Goal: Task Accomplishment & Management: Manage account settings

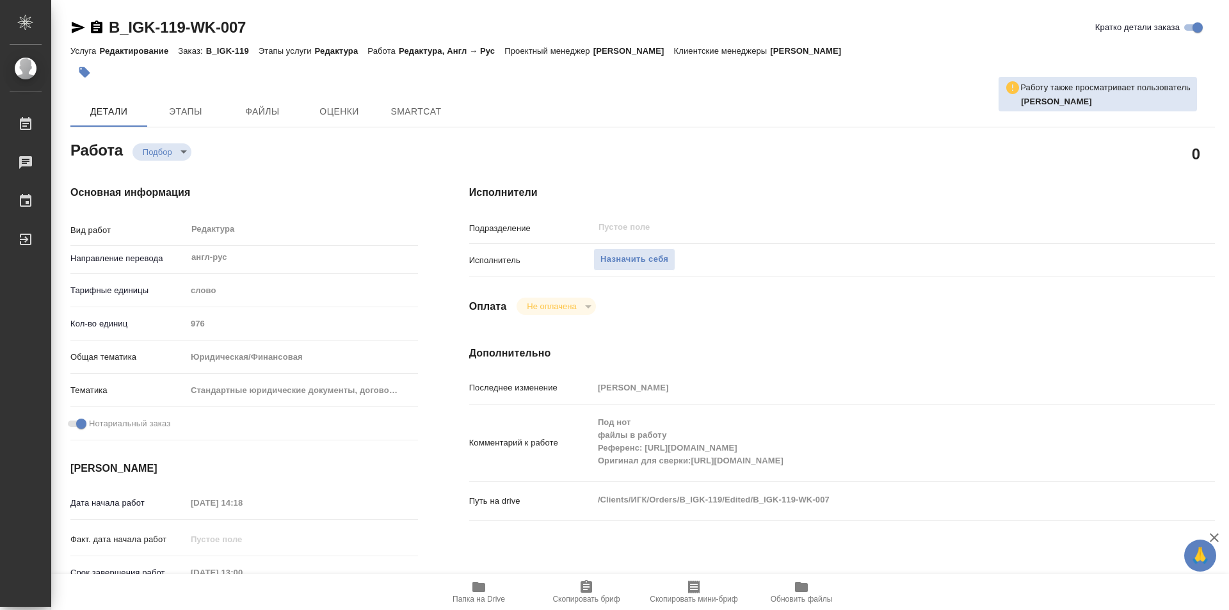
type textarea "x"
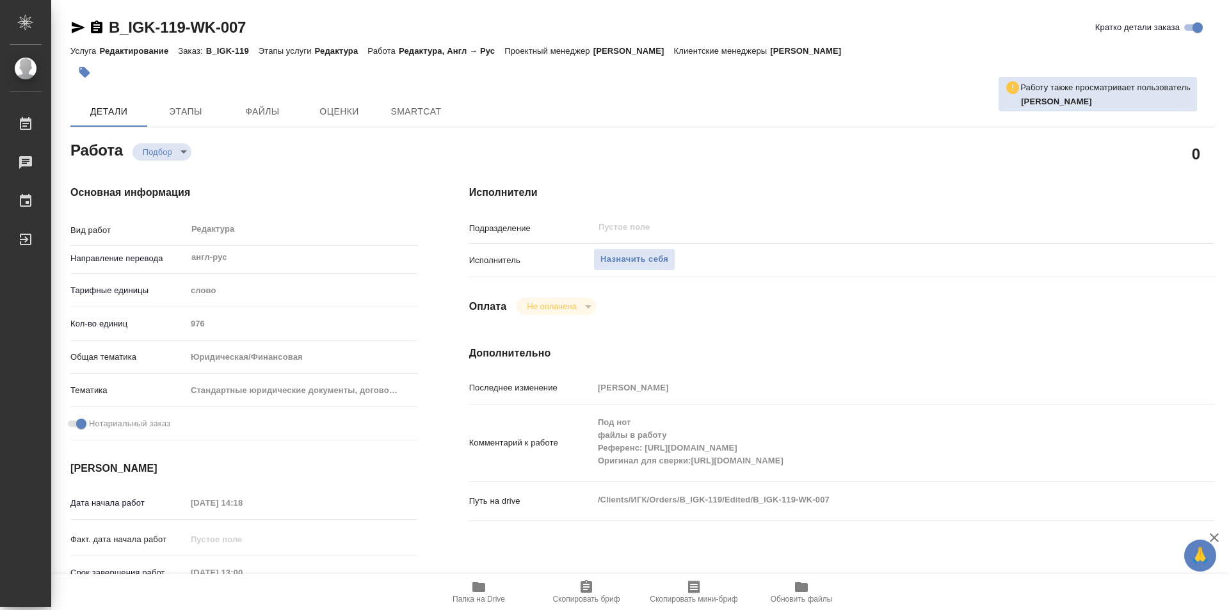
type textarea "x"
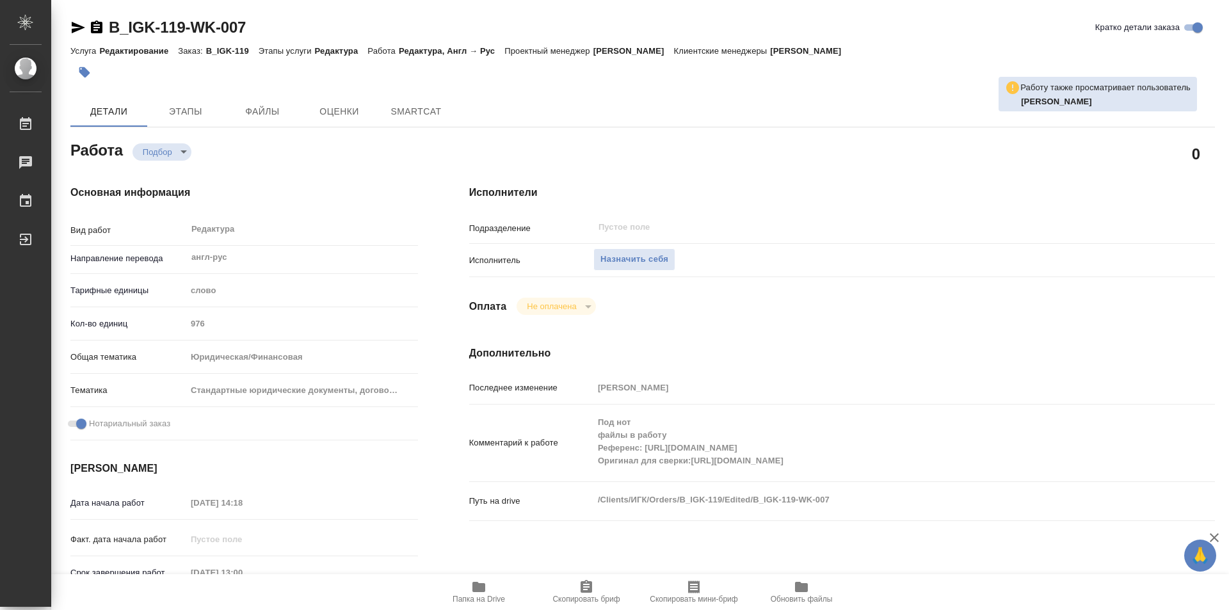
type textarea "x"
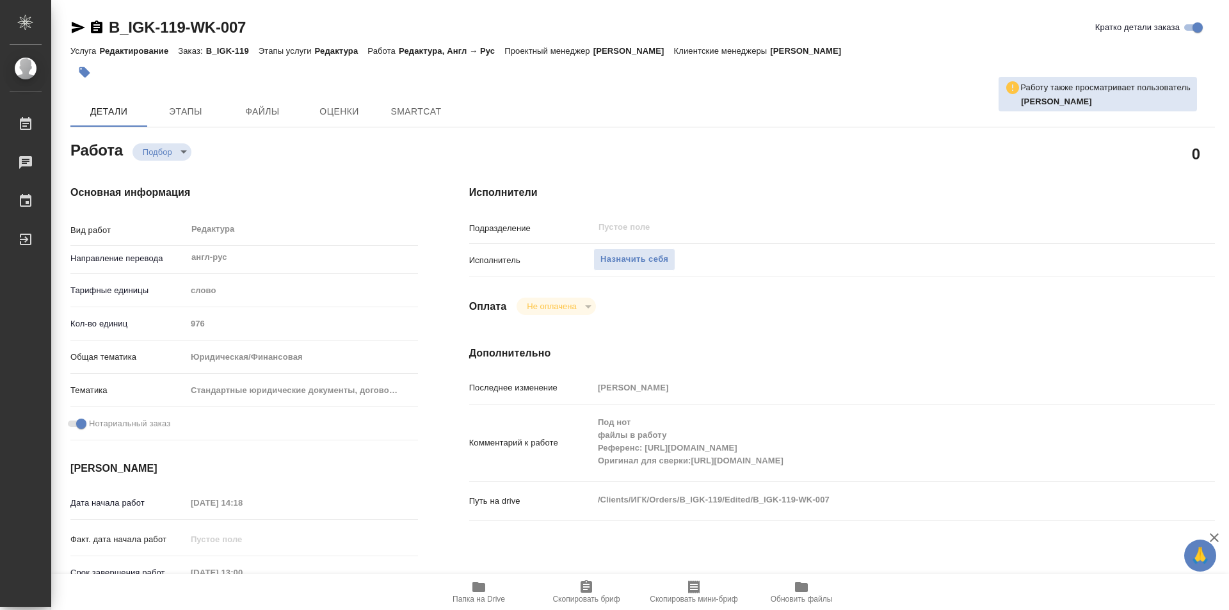
type textarea "x"
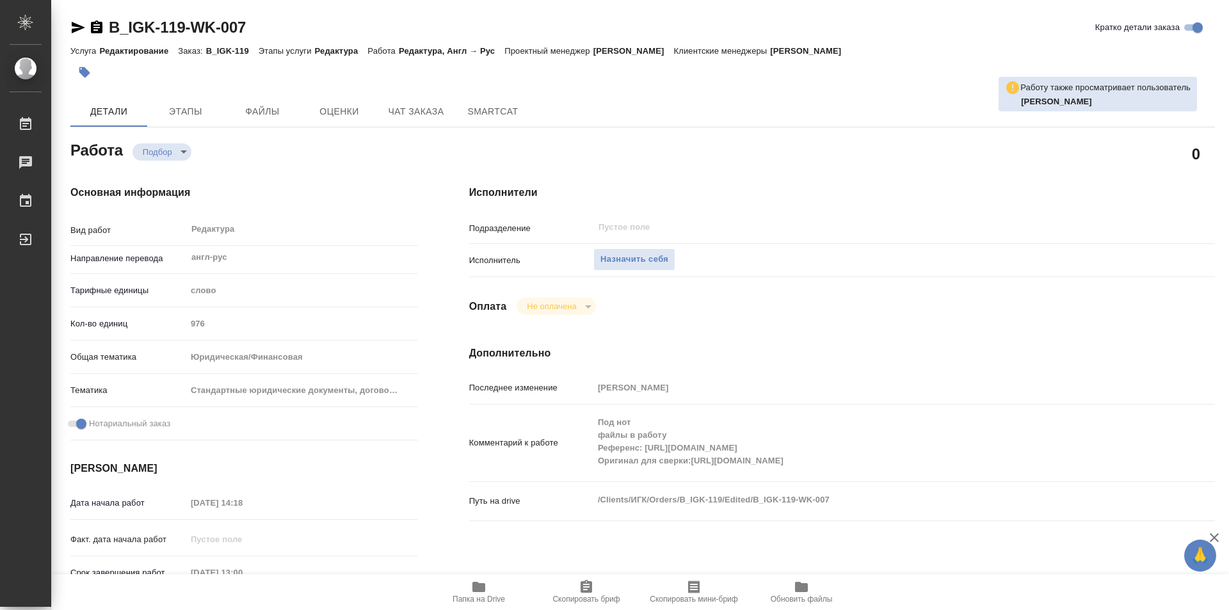
type textarea "x"
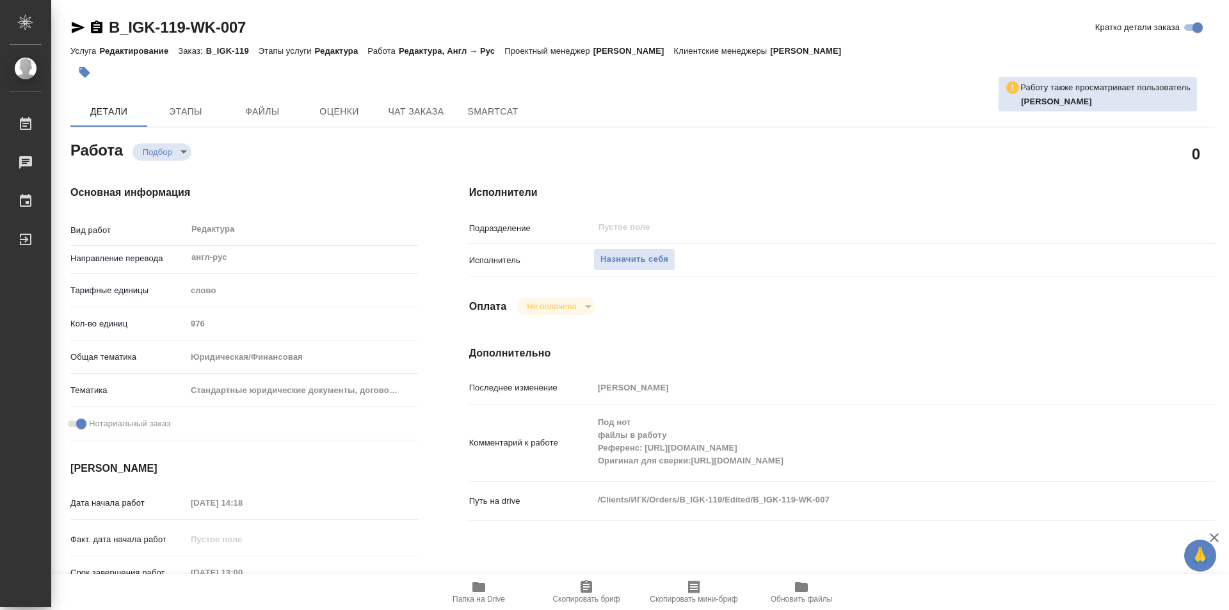
type textarea "x"
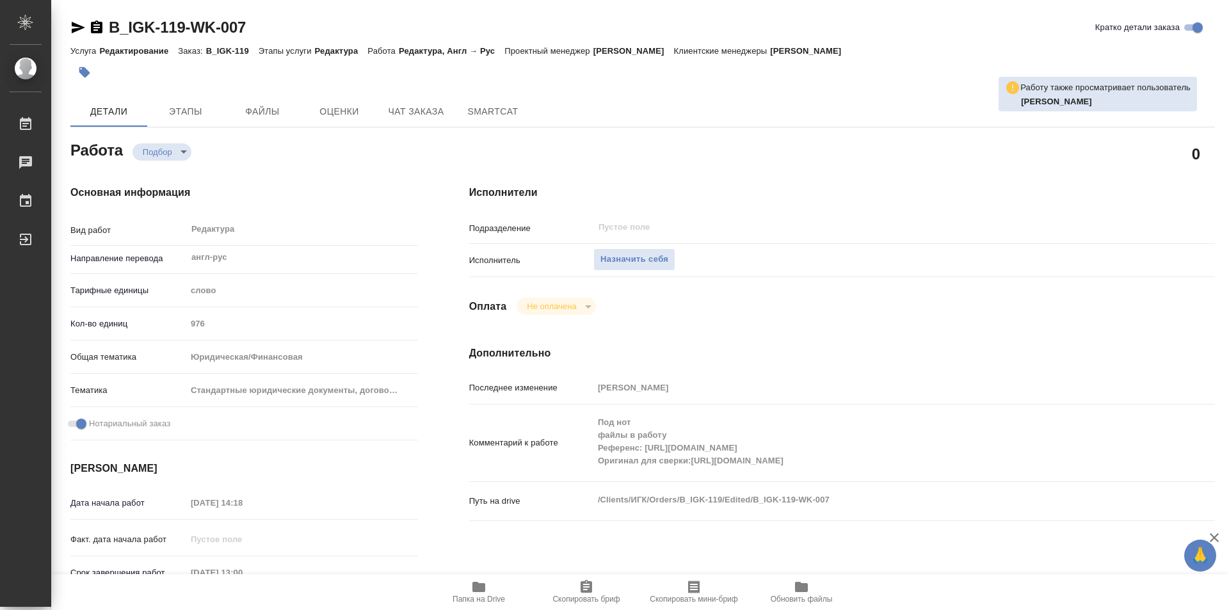
click at [483, 587] on icon "button" at bounding box center [478, 587] width 13 height 10
click at [639, 257] on span "Назначить себя" at bounding box center [634, 259] width 68 height 15
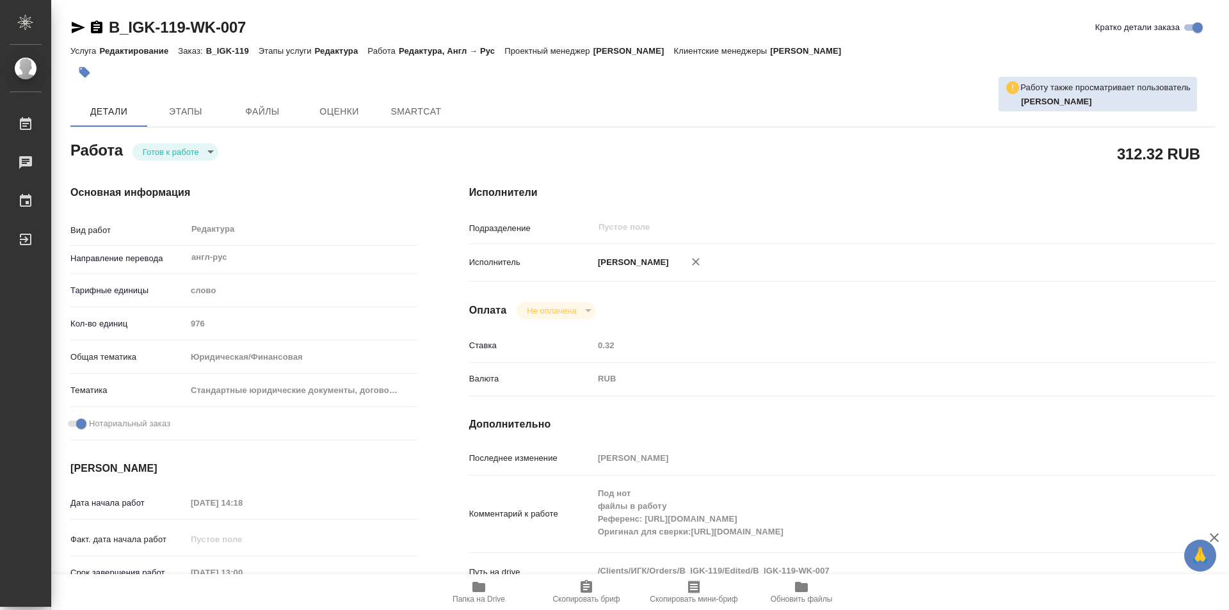
type textarea "x"
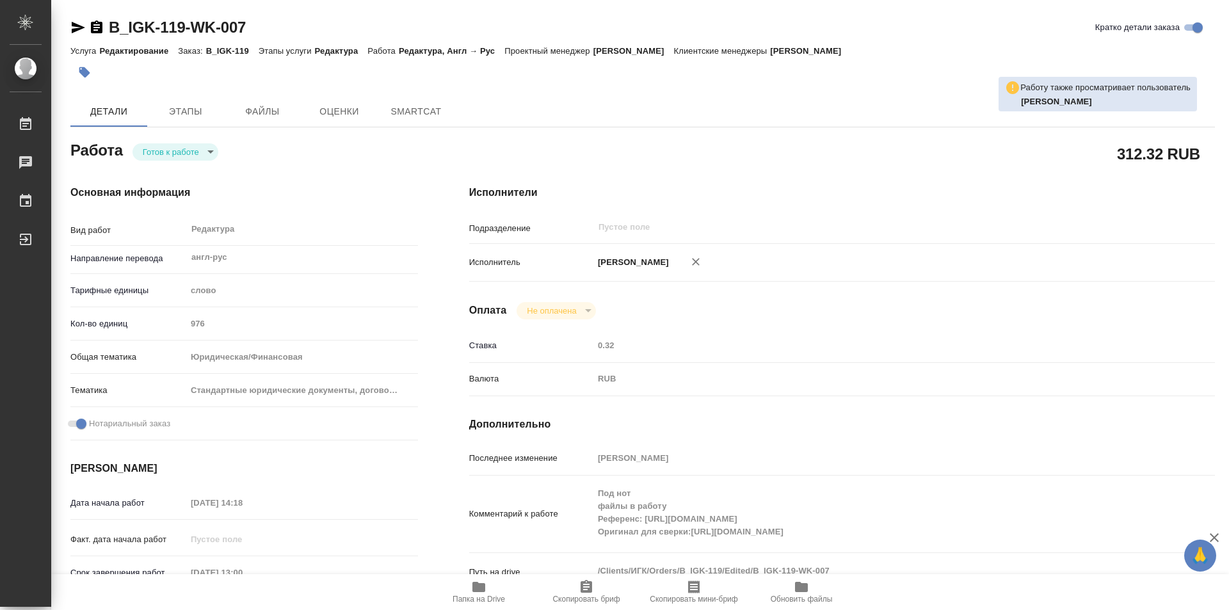
type textarea "x"
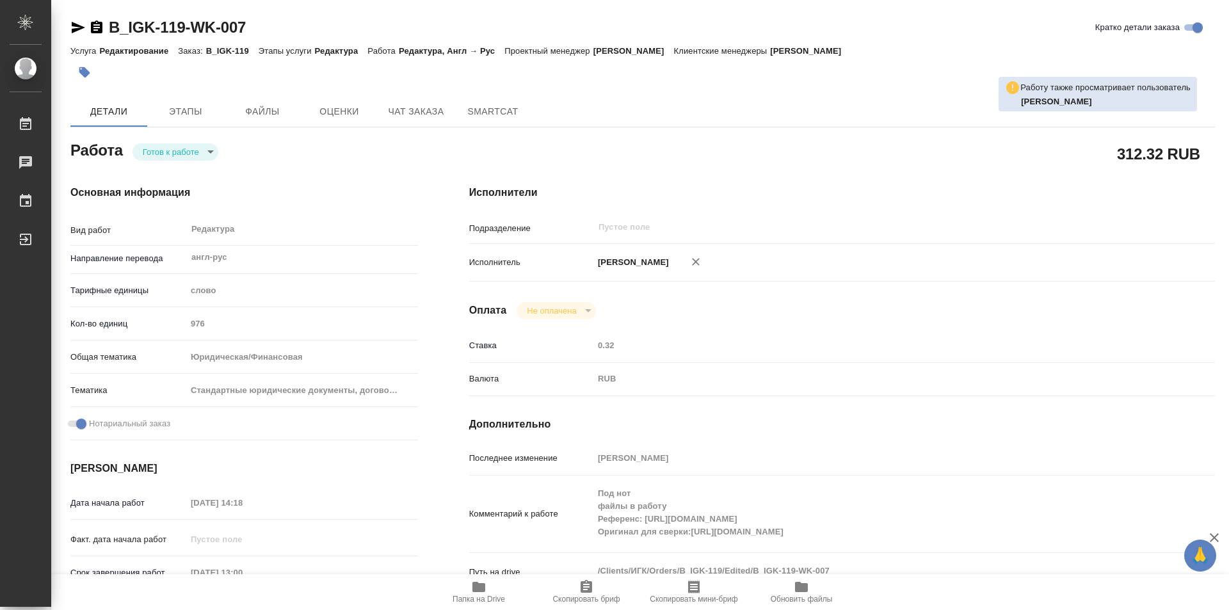
click at [207, 148] on body "🙏 .cls-1 fill:#fff; AWATERA Kozinets Larisa Работы Чаты График Выйти B_IGK-119-…" at bounding box center [614, 305] width 1229 height 610
type textarea "x"
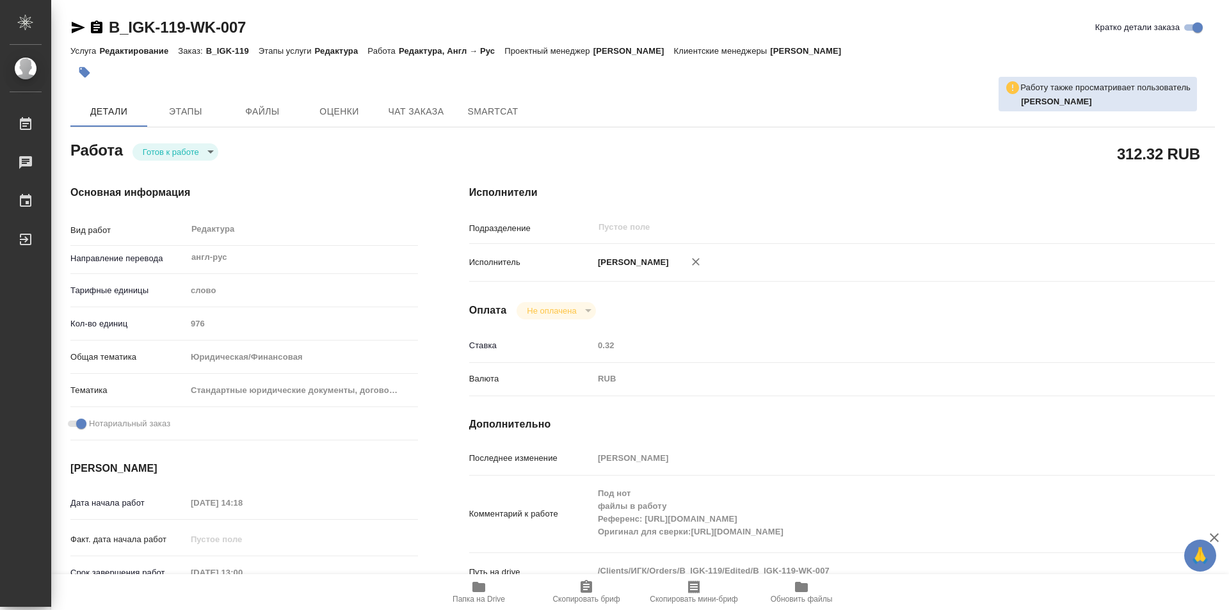
type textarea "x"
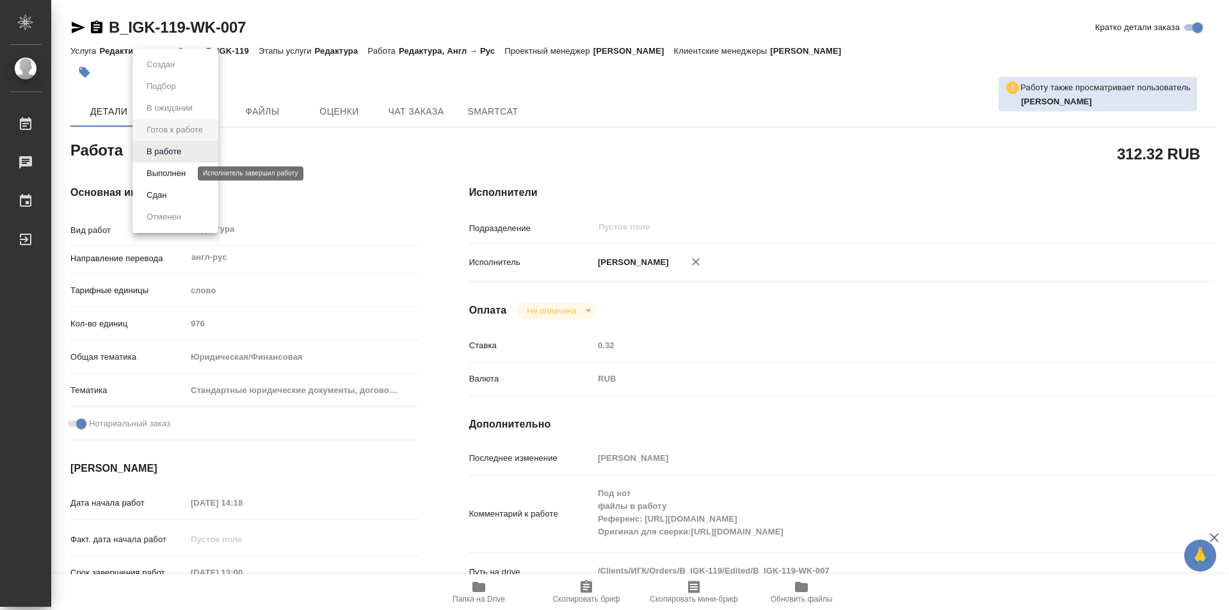
type textarea "x"
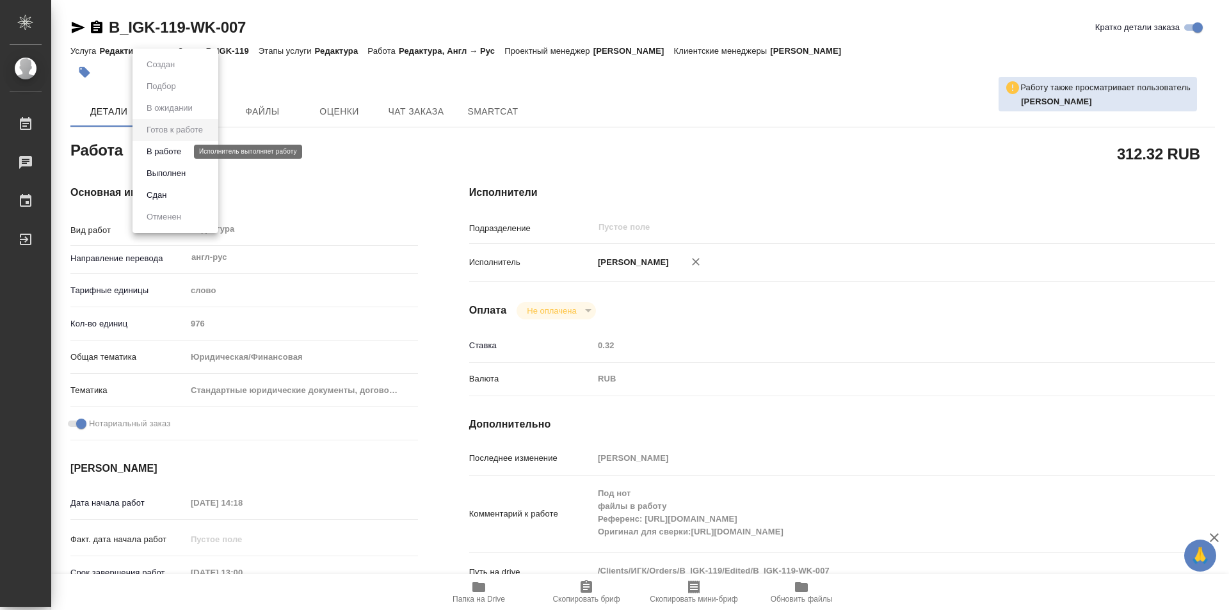
click at [169, 152] on button "В работе" at bounding box center [164, 152] width 42 height 14
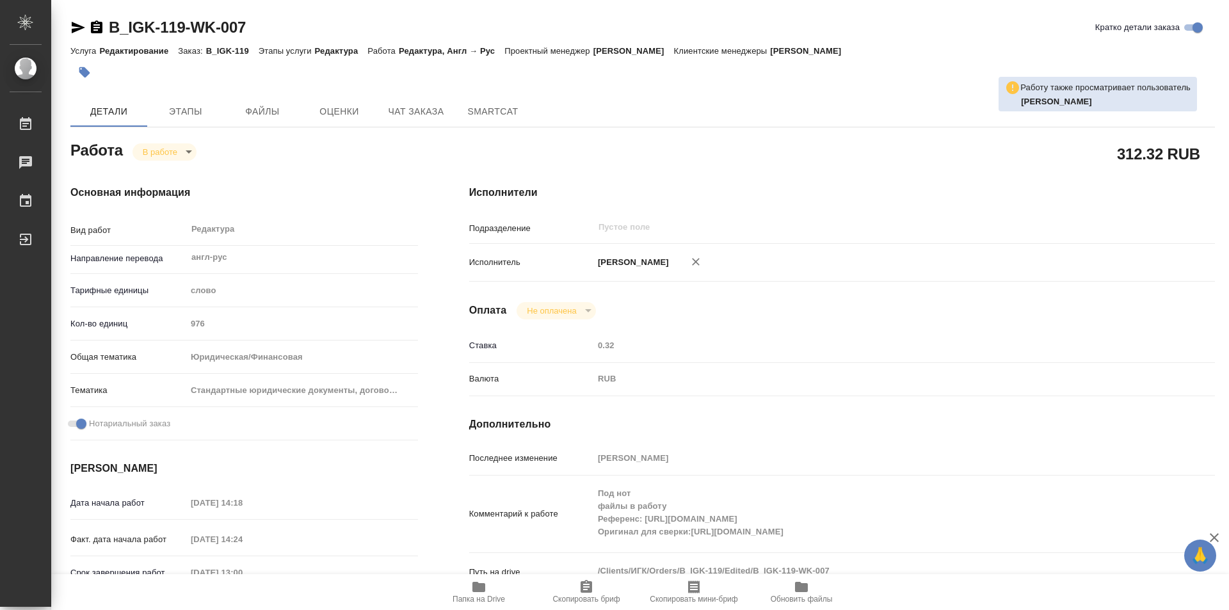
type textarea "x"
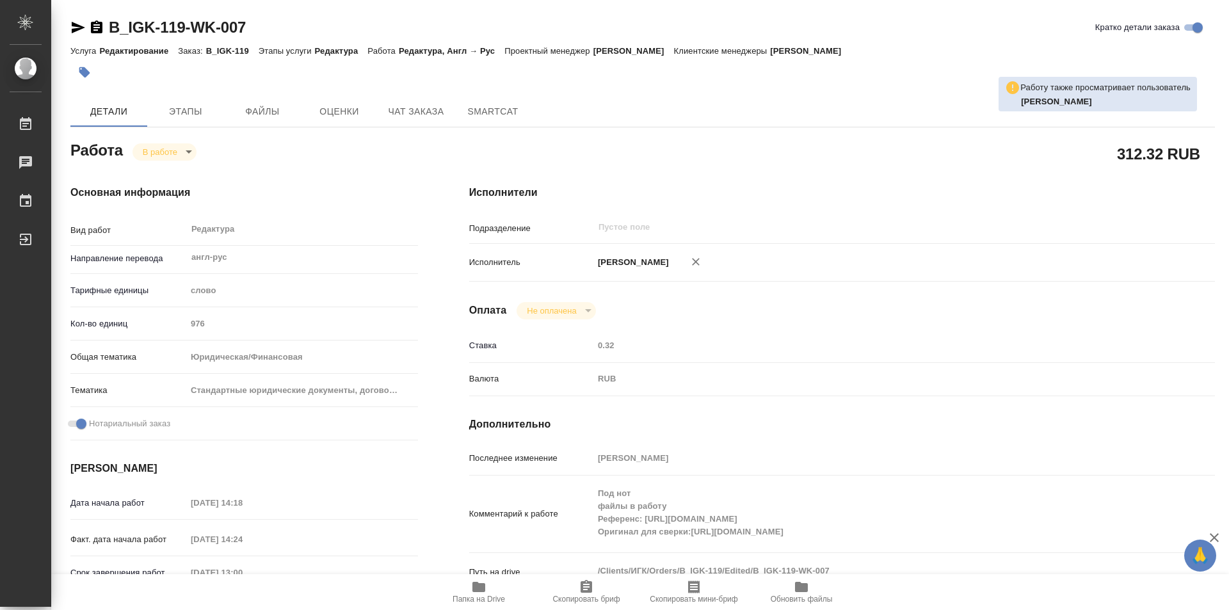
type textarea "x"
